Goal: Information Seeking & Learning: Learn about a topic

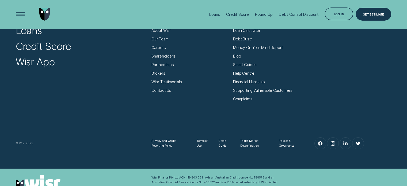
scroll to position [1827, 0]
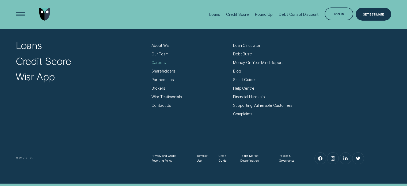
click at [159, 62] on div "Careers" at bounding box center [159, 62] width 14 height 5
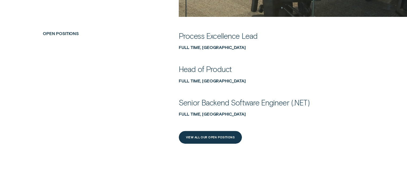
scroll to position [241, 0]
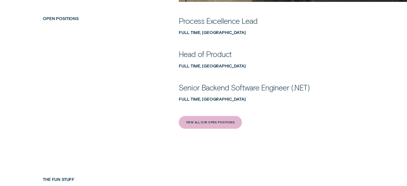
click at [199, 118] on div "View All Our Open Positions" at bounding box center [210, 122] width 63 height 13
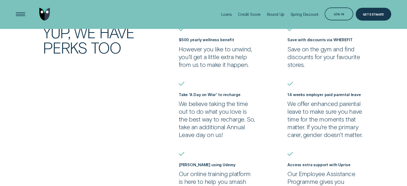
scroll to position [375, 0]
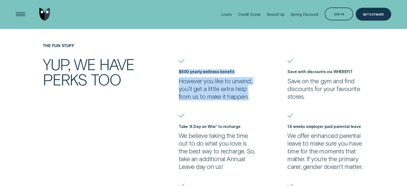
drag, startPoint x: 250, startPoint y: 97, endPoint x: 173, endPoint y: 72, distance: 81.2
click at [173, 72] on div "The Fun Stuff YUP, WE HAVE PERKS TOO $500 yearly wellness benefit However you l…" at bounding box center [203, 177] width 381 height 268
click at [192, 77] on p "However you like to unwind, you’ll get a little extra help from us to make it h…" at bounding box center [217, 88] width 77 height 23
click at [201, 87] on p "However you like to unwind, you’ll get a little extra help from us to make it h…" at bounding box center [217, 88] width 77 height 23
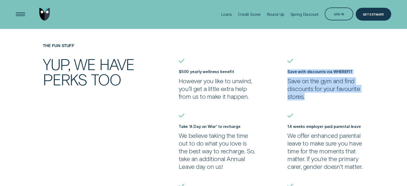
drag, startPoint x: 306, startPoint y: 96, endPoint x: 286, endPoint y: 70, distance: 33.3
click at [286, 70] on li "Save with discounts via WHEREFIT Save on the gym and find discounts for your fa…" at bounding box center [326, 80] width 82 height 42
copy div "Save with discounts via WHEREFIT Save on the gym and find discounts for your fa…"
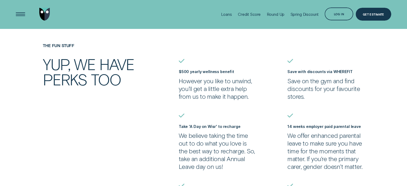
drag, startPoint x: 196, startPoint y: 102, endPoint x: 199, endPoint y: 100, distance: 3.3
click at [196, 102] on ul "$500 yearly wellness benefit However you like to unwind, you’ll get a little ex…" at bounding box center [286, 185] width 218 height 252
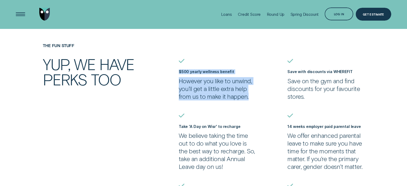
drag, startPoint x: 250, startPoint y: 97, endPoint x: 174, endPoint y: 70, distance: 81.0
click at [174, 70] on div "The Fun Stuff YUP, WE HAVE PERKS TOO $500 yearly wellness benefit However you l…" at bounding box center [203, 177] width 381 height 268
copy div "$500 yearly wellness benefit However you like to unwind, you’ll get a little ex…"
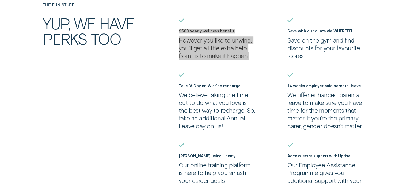
scroll to position [429, 0]
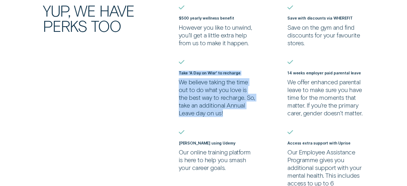
drag, startPoint x: 224, startPoint y: 113, endPoint x: 177, endPoint y: 72, distance: 62.9
click at [177, 72] on li "Take 'A Day on Wisr' to recharge We believe taking the time out to do what you …" at bounding box center [218, 88] width 82 height 57
copy div "Take 'A Day on Wisr' to recharge We believe taking the time out to do what you …"
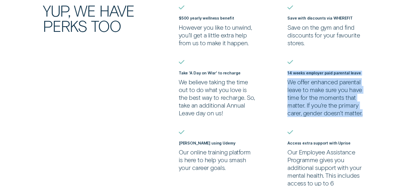
drag, startPoint x: 362, startPoint y: 113, endPoint x: 286, endPoint y: 74, distance: 86.0
click at [286, 74] on li "14 weeks employer paid parental leave We offer enhanced parental leave to make …" at bounding box center [326, 88] width 82 height 57
copy div "14 weeks employer paid parental leave We offer enhanced parental leave to make …"
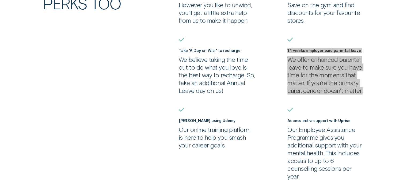
scroll to position [482, 0]
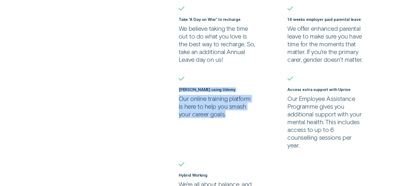
drag, startPoint x: 219, startPoint y: 115, endPoint x: 176, endPoint y: 91, distance: 48.9
click at [176, 91] on div "The Fun Stuff YUP, WE HAVE PERKS TOO $500 yearly wellness benefit However you l…" at bounding box center [203, 70] width 381 height 268
copy div "Upskill using Udemy Our online training platform is here to help you smash your…"
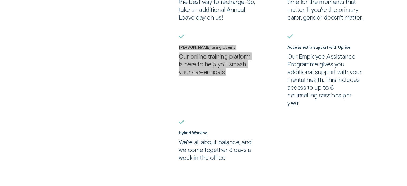
scroll to position [589, 0]
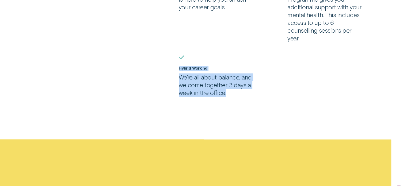
drag, startPoint x: 228, startPoint y: 97, endPoint x: 177, endPoint y: 68, distance: 59.1
click at [177, 68] on li "Hybrid Working We’re all about balance, and we come together 3 days a week in t…" at bounding box center [218, 76] width 82 height 42
copy div "Hybrid Working We’re all about balance, and we come together 3 days a week in t…"
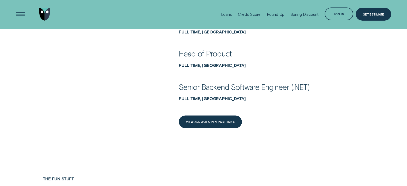
scroll to position [214, 0]
